Goal: Navigation & Orientation: Find specific page/section

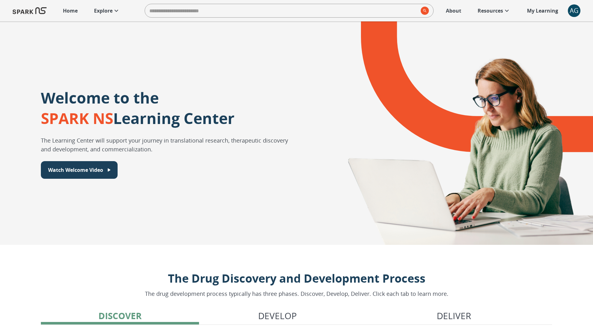
click at [109, 10] on p "Explore" at bounding box center [103, 11] width 19 height 8
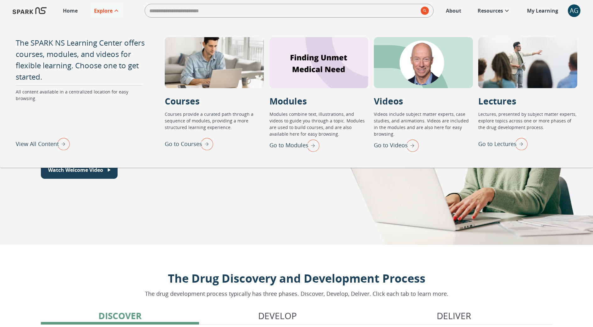
click at [409, 151] on img "Go to Videos" at bounding box center [411, 145] width 16 height 16
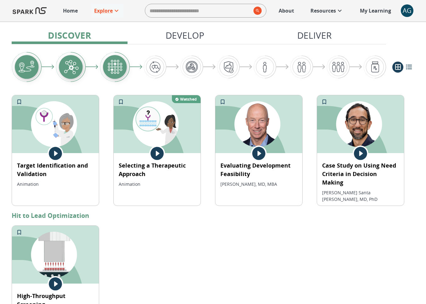
scroll to position [291, 0]
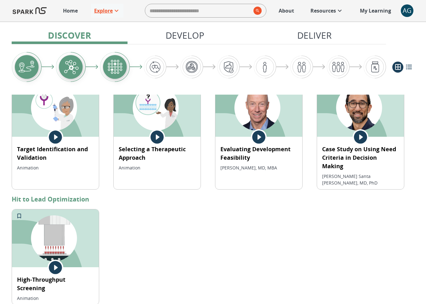
click at [105, 17] on link "Explore" at bounding box center [107, 11] width 32 height 14
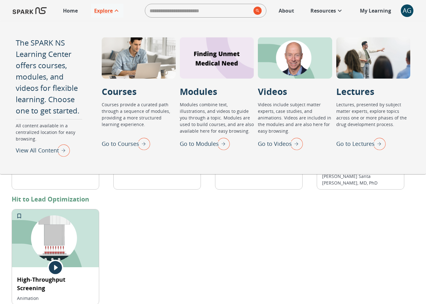
click at [377, 144] on img "Go to Lectures" at bounding box center [378, 144] width 16 height 16
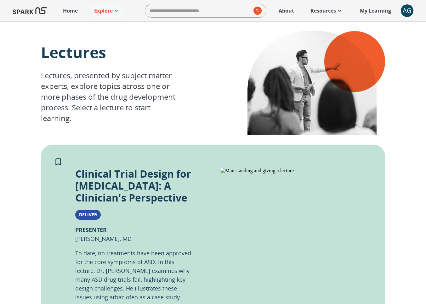
click at [74, 16] on link "Home" at bounding box center [70, 11] width 21 height 14
